Goal: Task Accomplishment & Management: Manage account settings

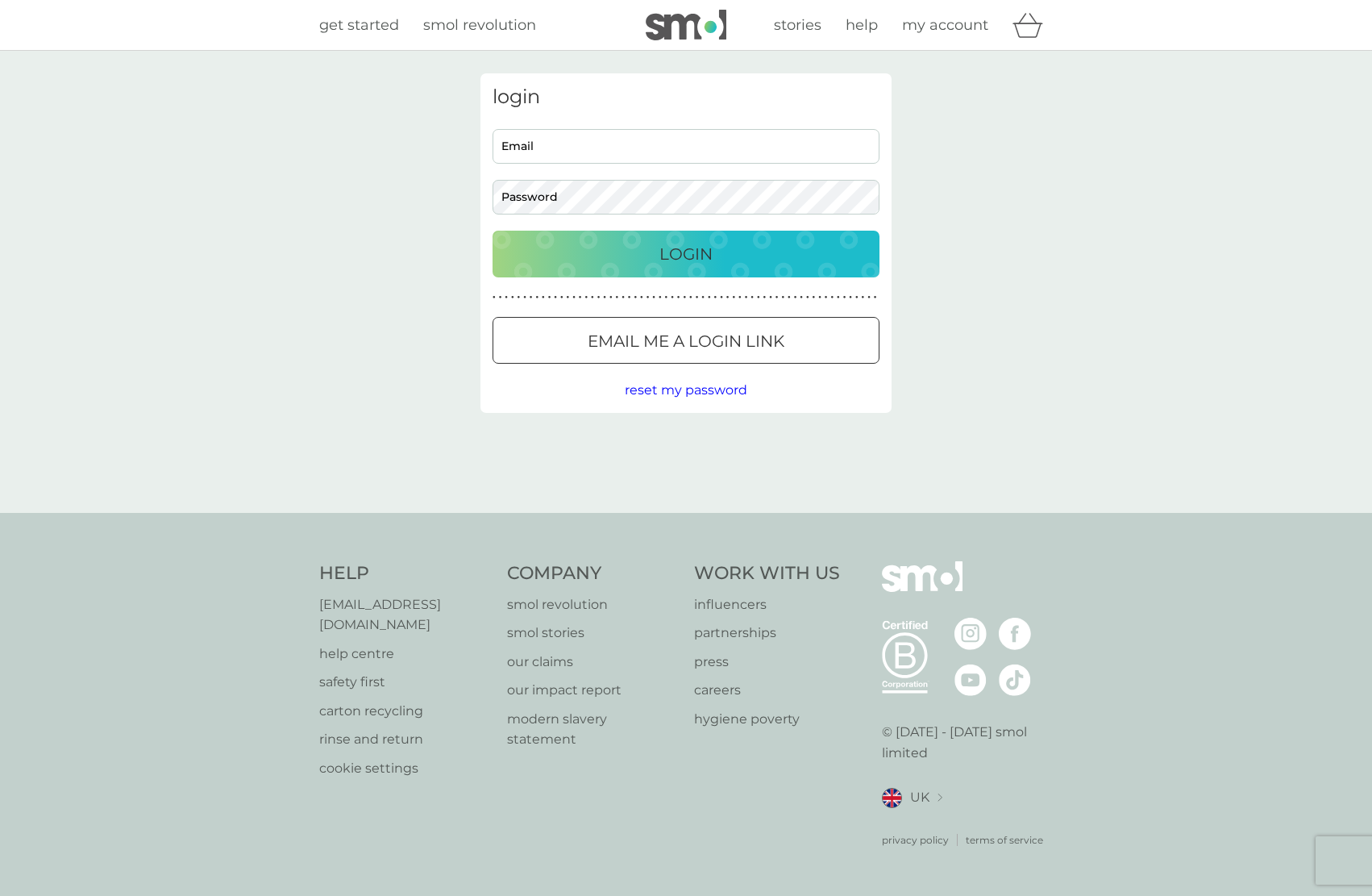
type input "[EMAIL_ADDRESS][DOMAIN_NAME]"
click at [687, 250] on p "Login" at bounding box center [686, 254] width 53 height 26
